Goal: Navigation & Orientation: Find specific page/section

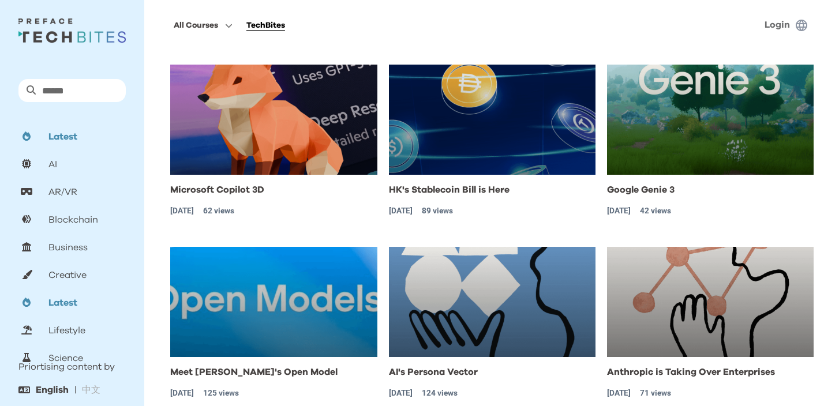
click at [780, 25] on link "Login" at bounding box center [776, 24] width 25 height 9
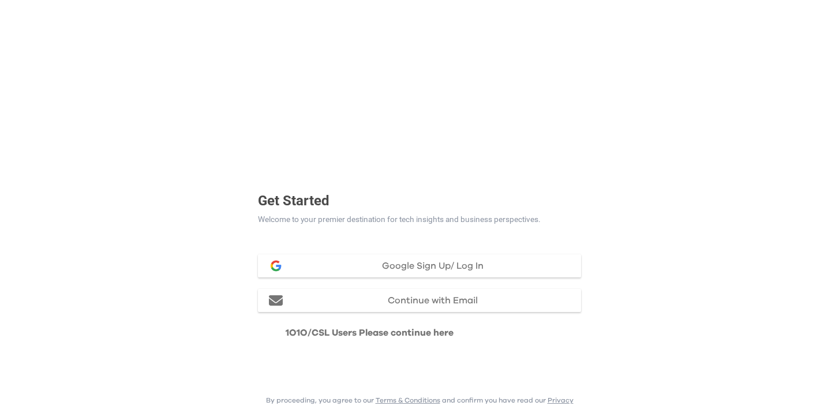
scroll to position [13, 0]
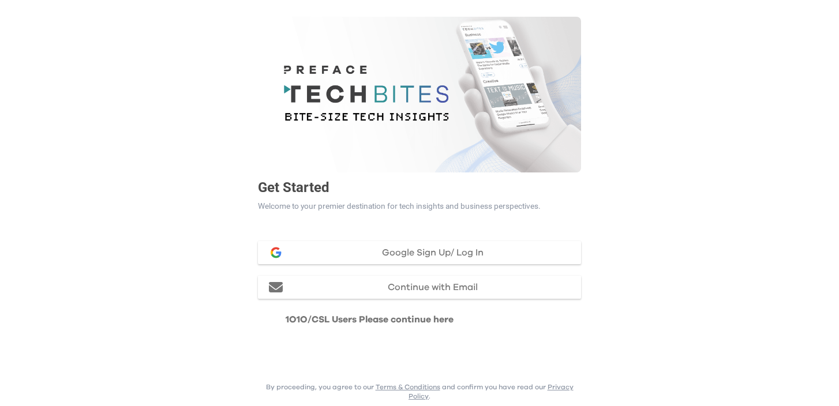
click at [475, 252] on span "Google Sign Up/ Log In" at bounding box center [433, 252] width 102 height 9
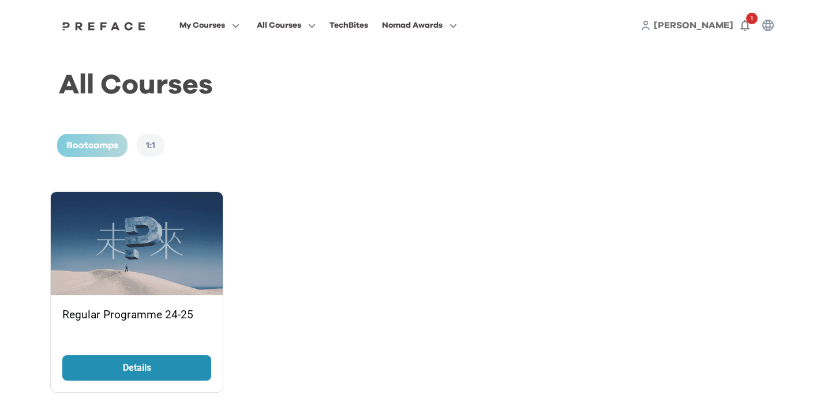
click at [722, 27] on span "[PERSON_NAME]" at bounding box center [694, 25] width 80 height 9
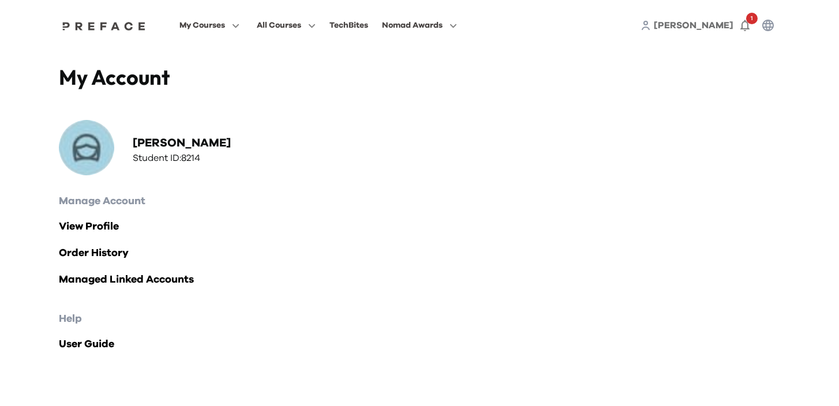
click at [722, 27] on span "William" at bounding box center [694, 25] width 80 height 9
click at [745, 26] on icon "button" at bounding box center [745, 25] width 14 height 14
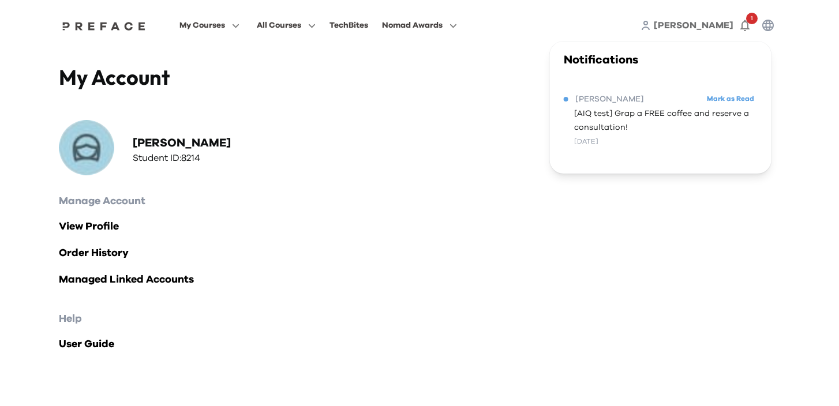
click at [373, 89] on h4 "My Account" at bounding box center [239, 77] width 361 height 25
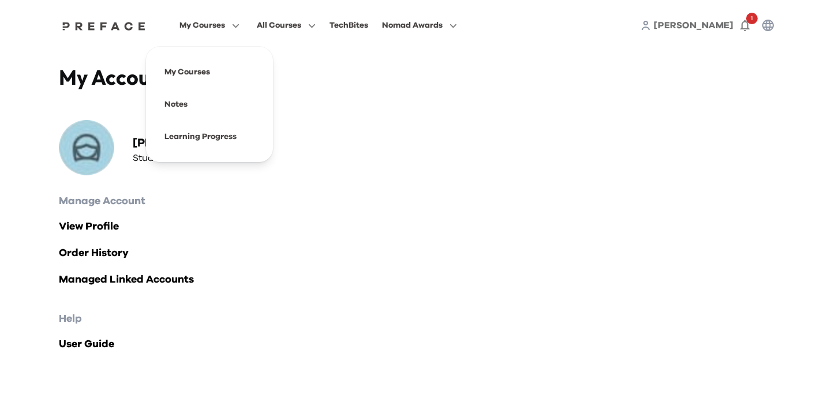
click at [211, 22] on span "My Courses" at bounding box center [202, 25] width 46 height 14
click at [190, 72] on span at bounding box center [209, 72] width 108 height 32
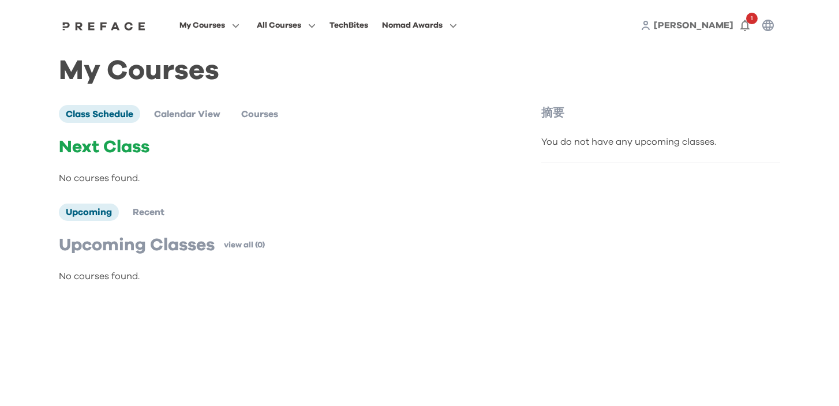
click at [104, 24] on img at bounding box center [103, 25] width 89 height 9
click at [346, 32] on div "TechBites" at bounding box center [348, 25] width 39 height 14
